Goal: Navigation & Orientation: Find specific page/section

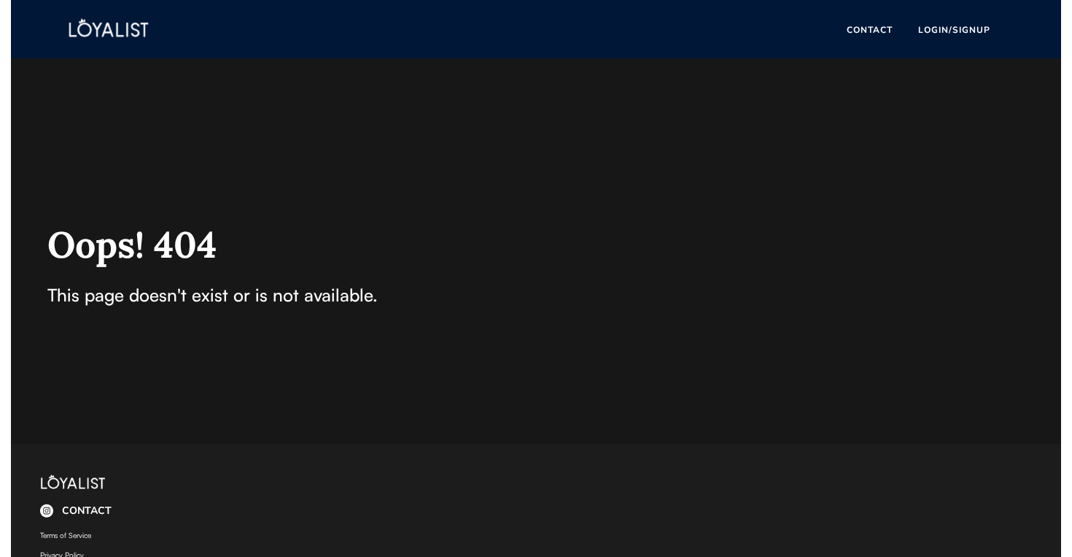
click at [101, 28] on img at bounding box center [108, 29] width 144 height 45
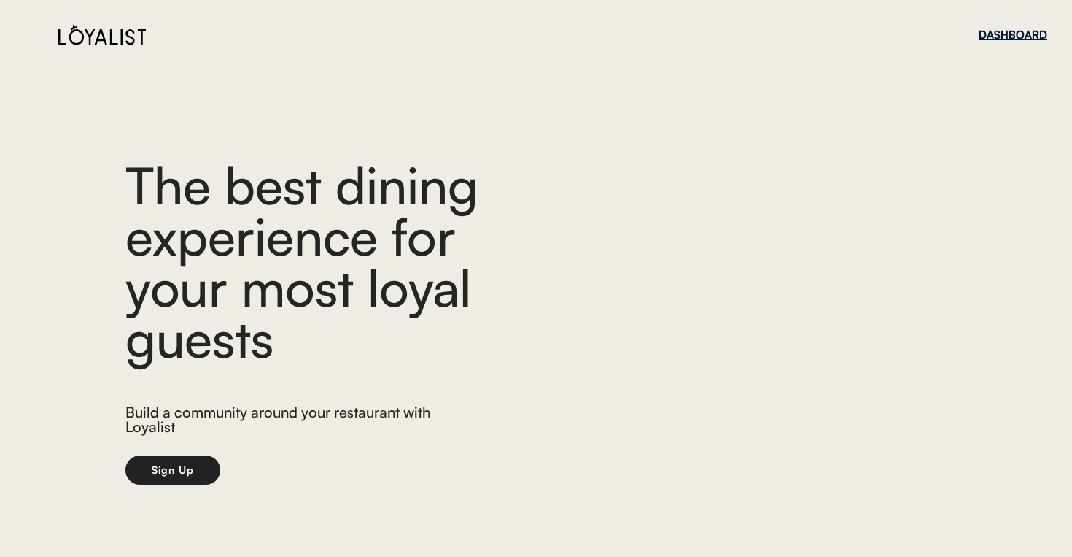
click at [1002, 33] on div "DASHBOARD" at bounding box center [1013, 34] width 69 height 11
